Goal: Check status: Check status

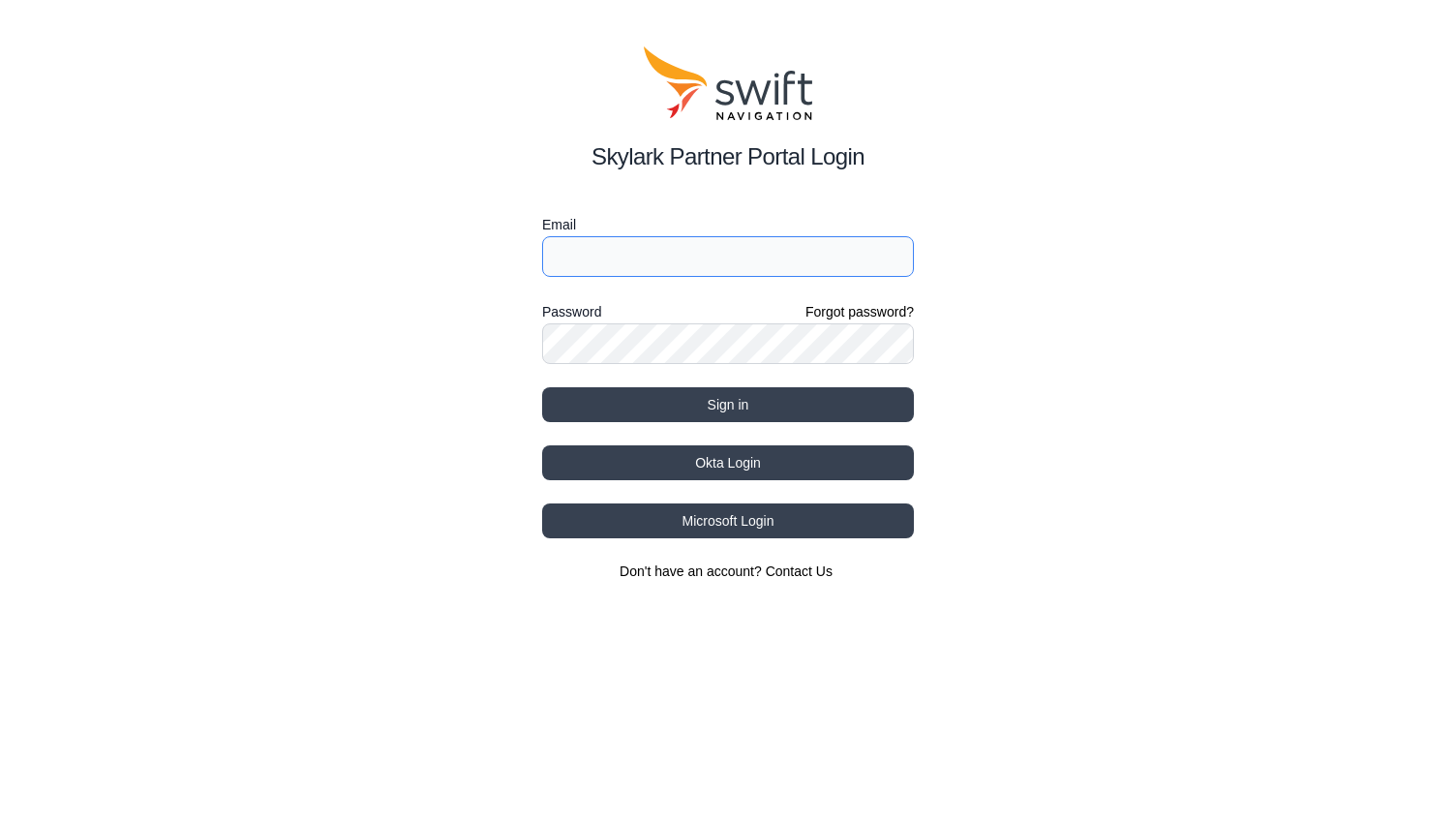
click at [741, 259] on input "Email" at bounding box center [728, 257] width 372 height 41
type input "[EMAIL_ADDRESS][PERSON_NAME][DOMAIN_NAME]"
click at [728, 405] on button "Sign in" at bounding box center [728, 405] width 372 height 35
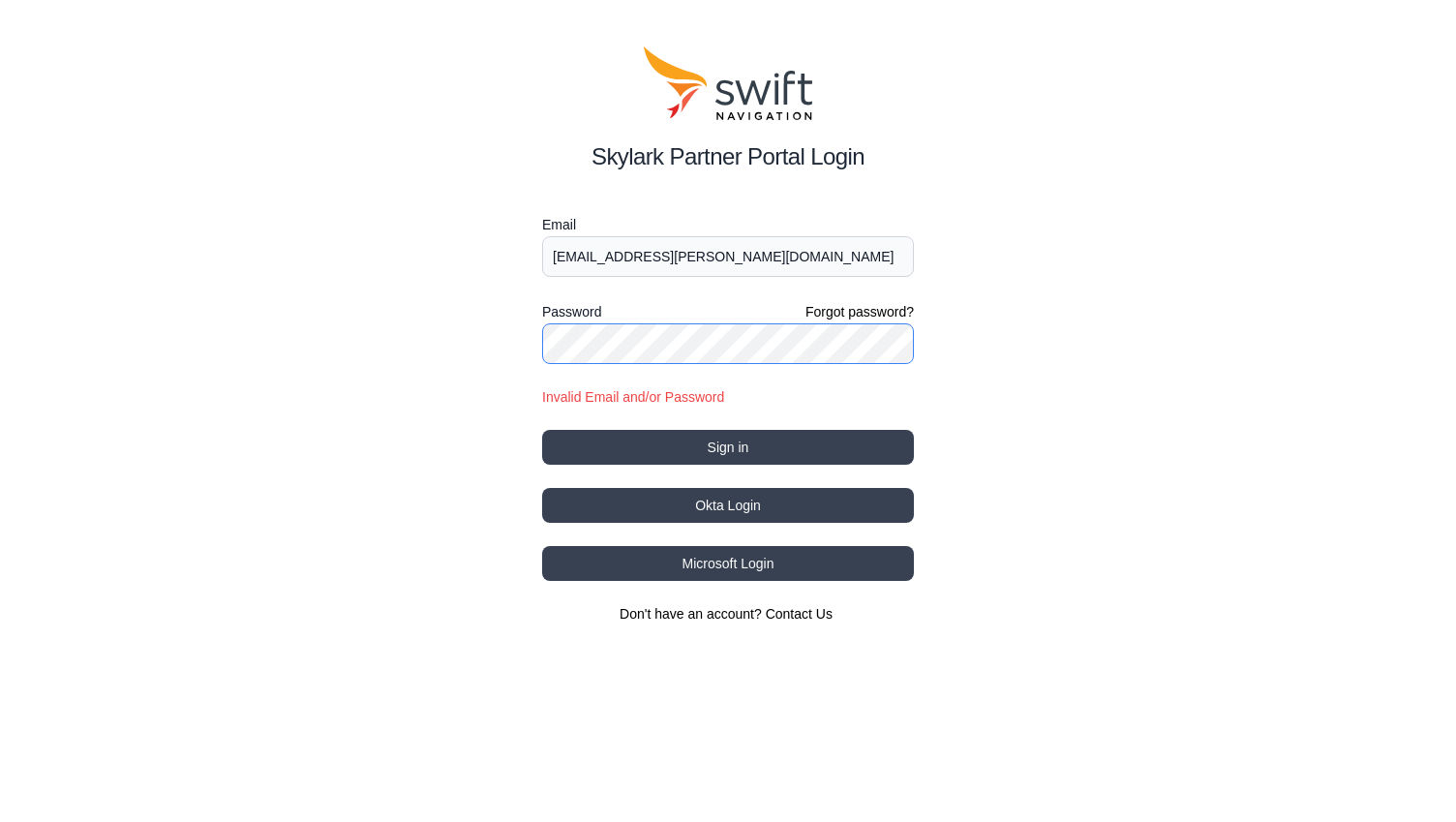
click at [728, 448] on button "Sign in" at bounding box center [728, 448] width 372 height 35
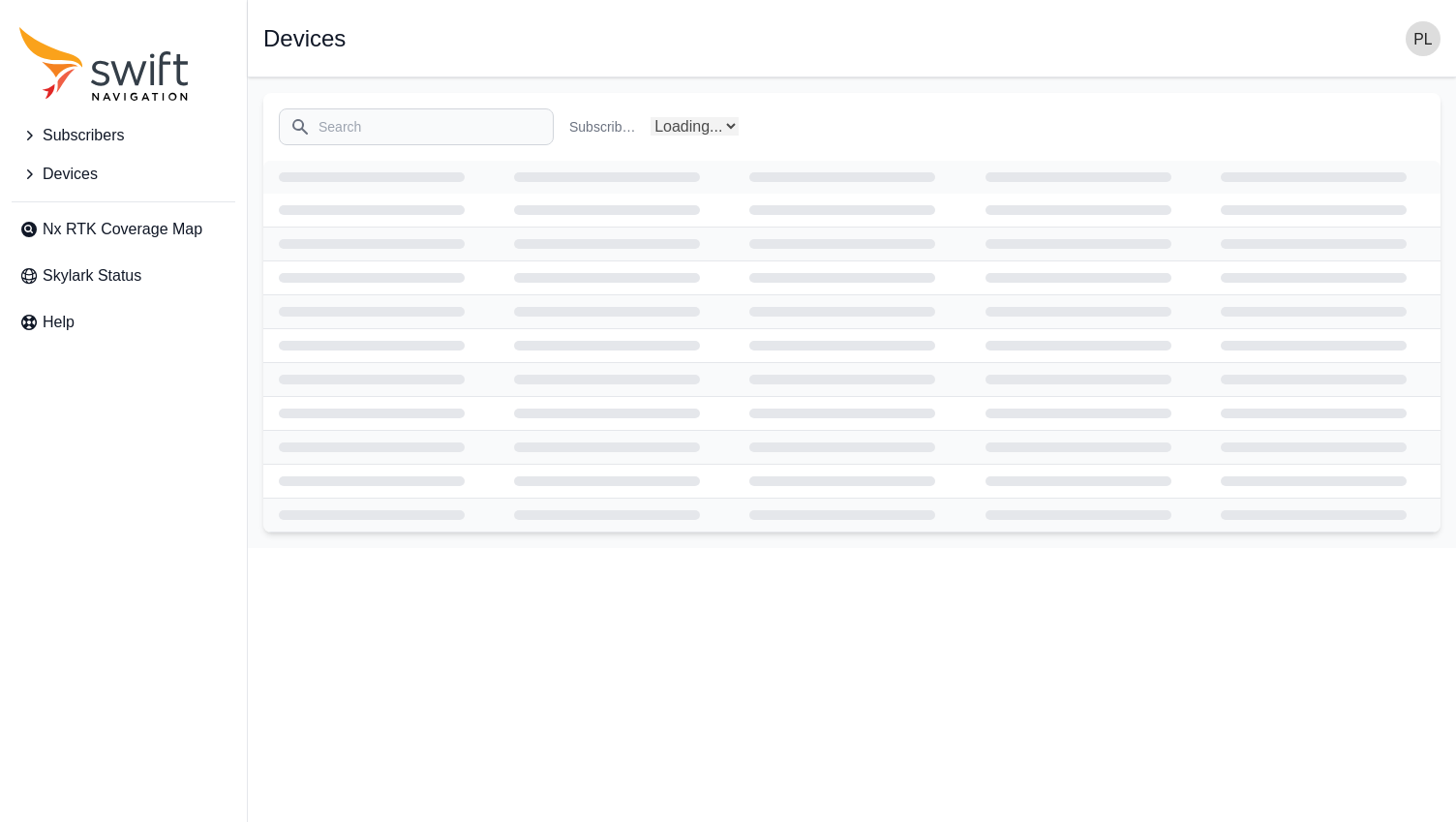
select select "Subscriber"
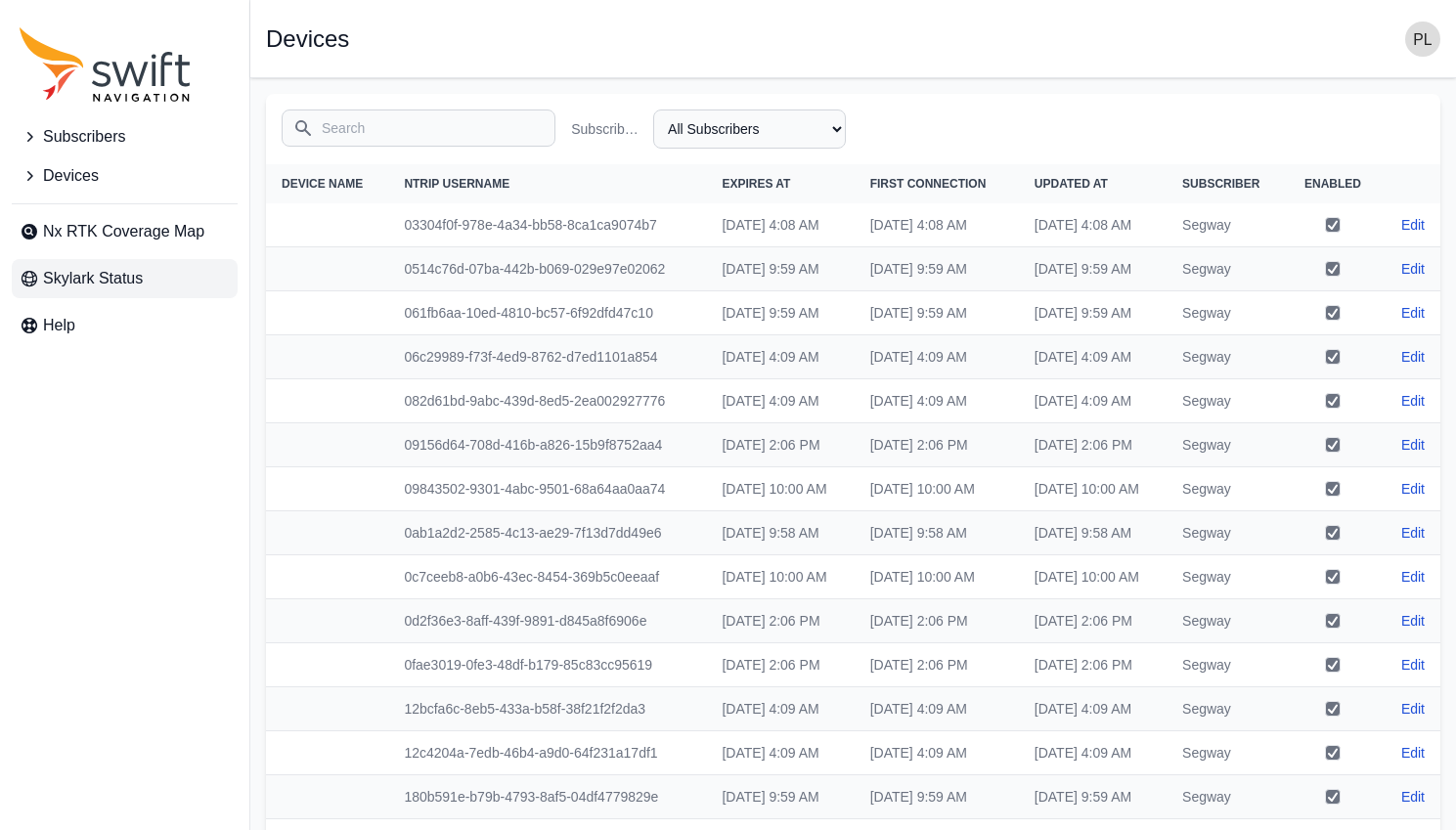
click at [107, 279] on span "Skylark Status" at bounding box center [93, 279] width 100 height 24
click at [89, 227] on span "Nx RTK Coverage Map" at bounding box center [124, 232] width 161 height 24
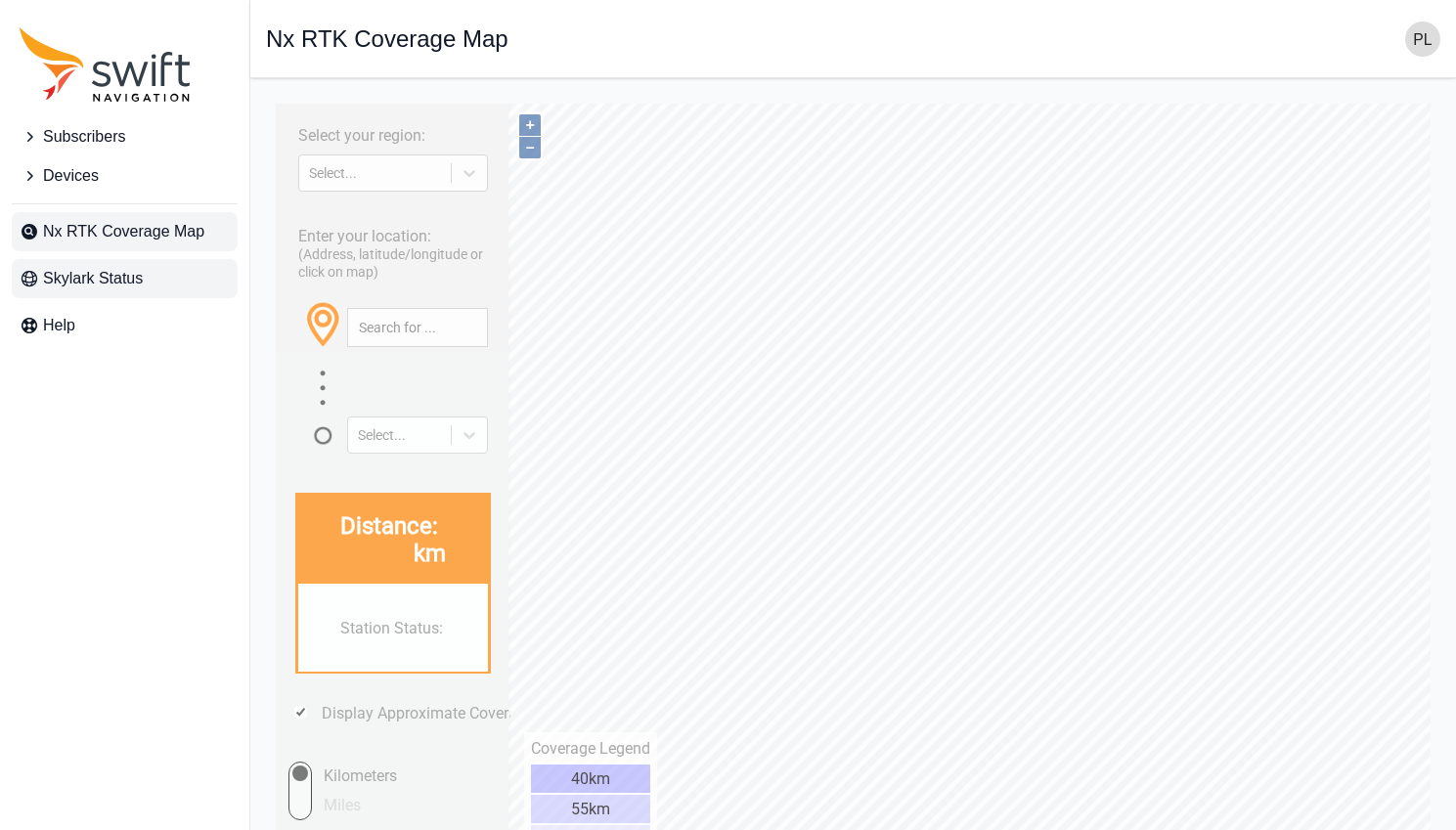
click at [102, 275] on span "Skylark Status" at bounding box center [93, 279] width 100 height 24
click at [79, 280] on span "Skylark Status" at bounding box center [93, 279] width 100 height 24
